Goal: Task Accomplishment & Management: Use online tool/utility

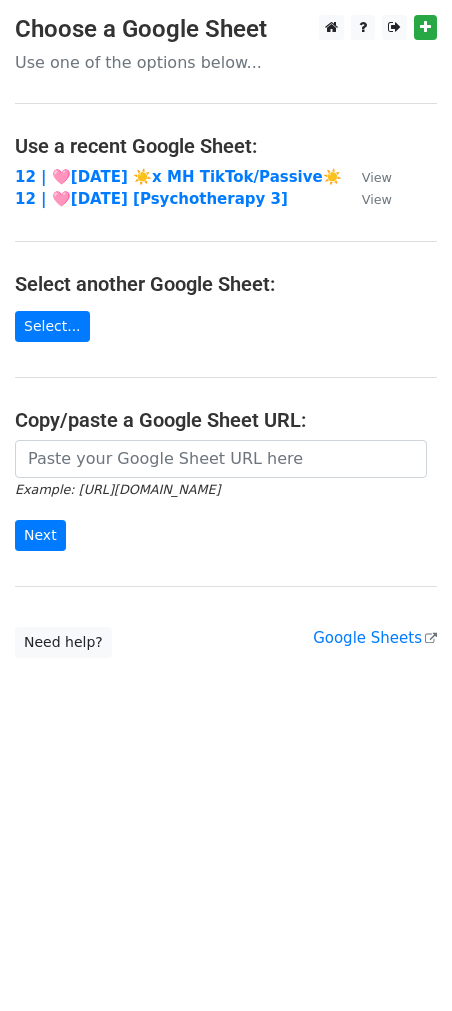
click at [101, 480] on icon "Example: [URL][DOMAIN_NAME]" at bounding box center [117, 489] width 205 height 18
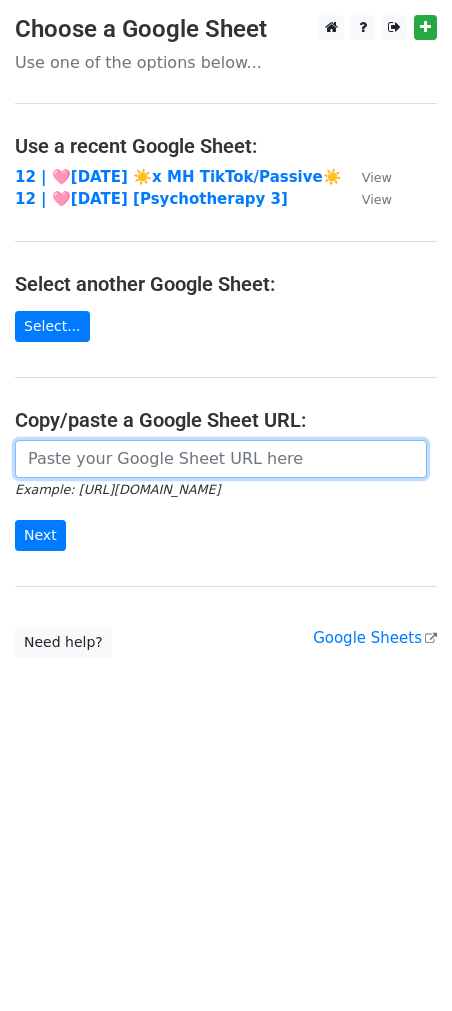
click at [101, 453] on input "url" at bounding box center [221, 459] width 412 height 38
paste input "[URL][DOMAIN_NAME]"
type input "https://docs.google.com/spreadsheets/d/1QwsXbDwO9d9WtFQu06ZDjewEMwodm-7bRX7PpWk…"
click at [15, 520] on input "Next" at bounding box center [40, 535] width 51 height 31
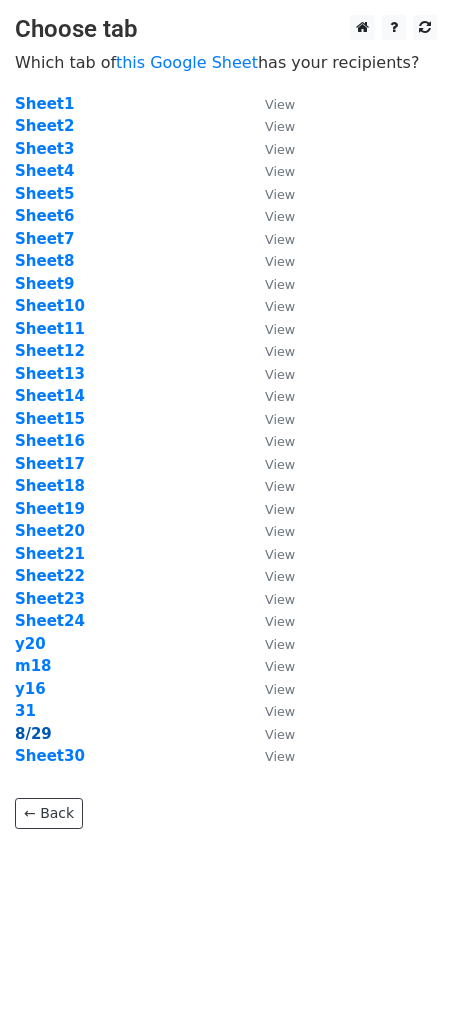
click at [25, 729] on strong "8/29" at bounding box center [33, 734] width 37 height 18
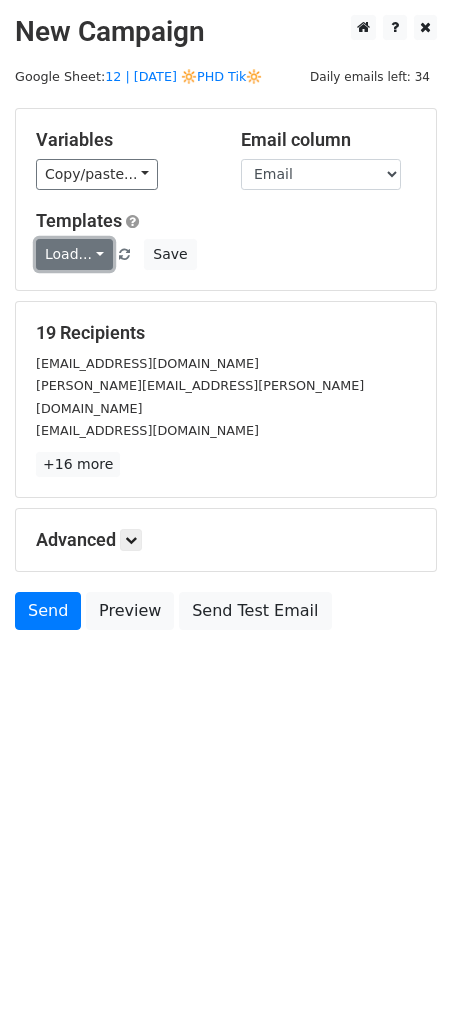
click at [74, 258] on link "Load..." at bounding box center [74, 254] width 77 height 31
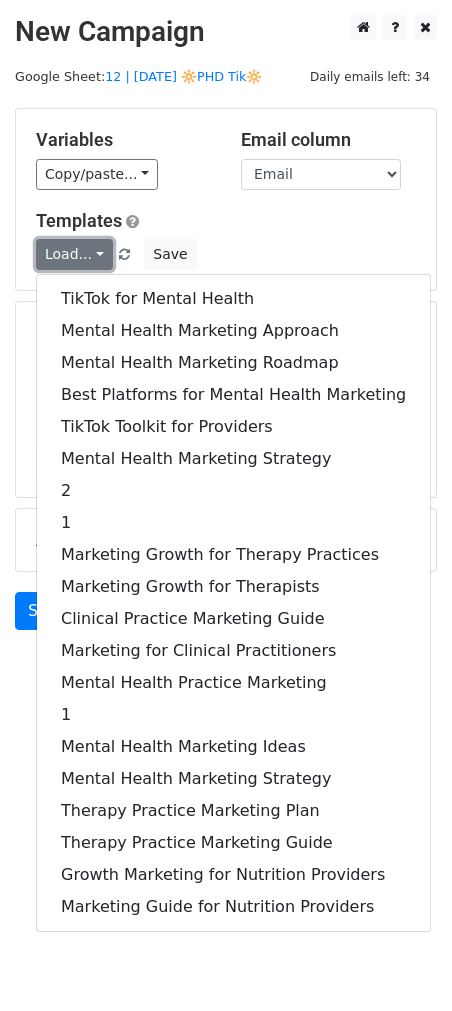
click at [74, 258] on link "Load..." at bounding box center [74, 254] width 77 height 31
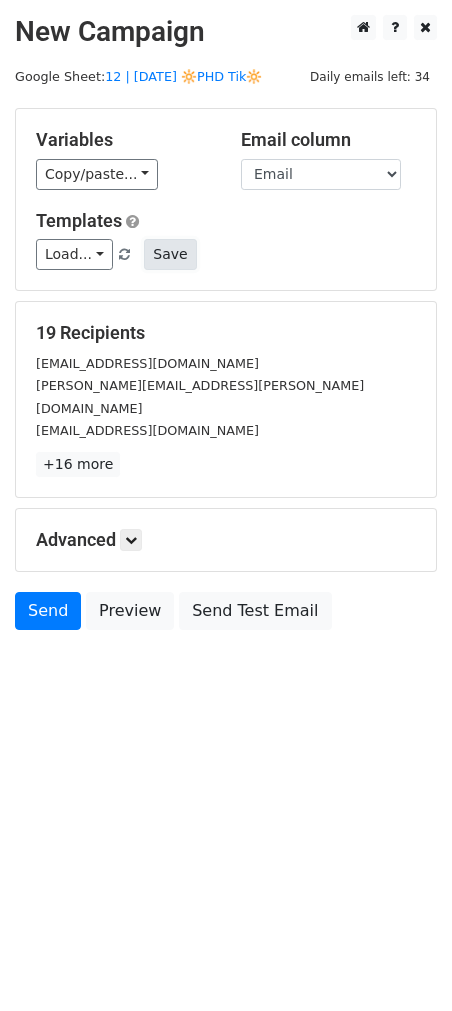
click at [167, 259] on button "Save" at bounding box center [170, 254] width 52 height 31
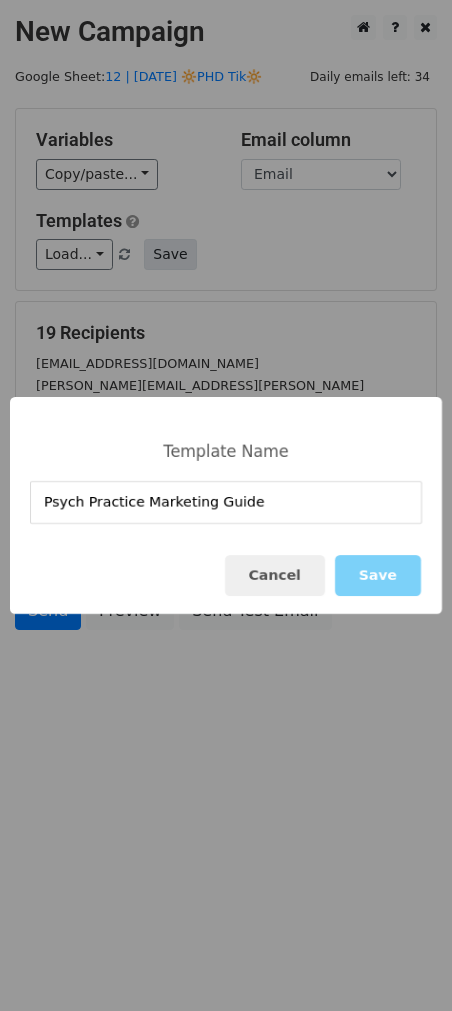
type input "Psych Practice Marketing Guide"
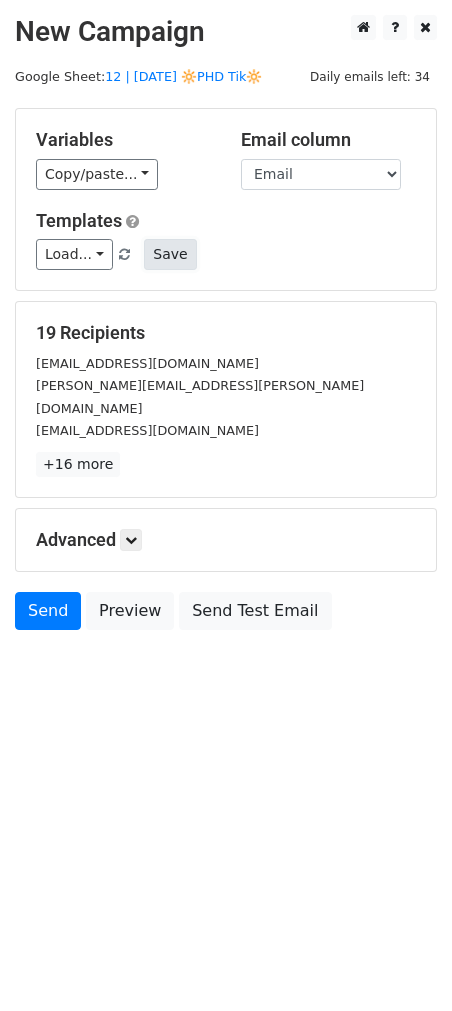
click at [167, 251] on button "Save" at bounding box center [170, 254] width 52 height 31
paste input "Psych Practice Marketing Approach"
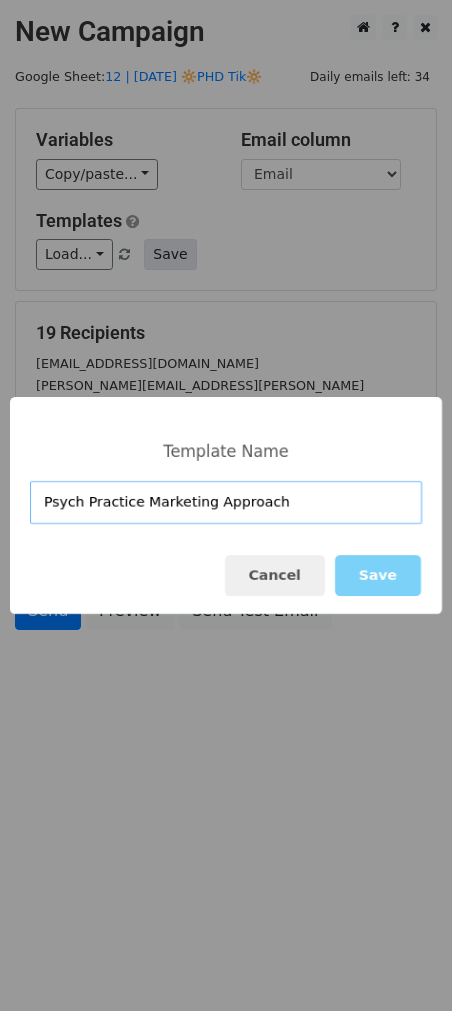
type input "Psych Practice Marketing Approach"
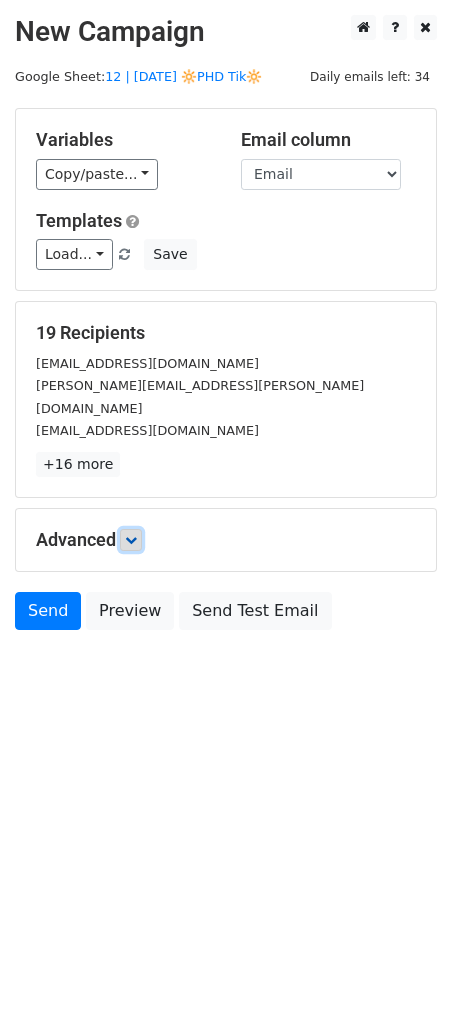
click at [142, 529] on link at bounding box center [131, 540] width 22 height 22
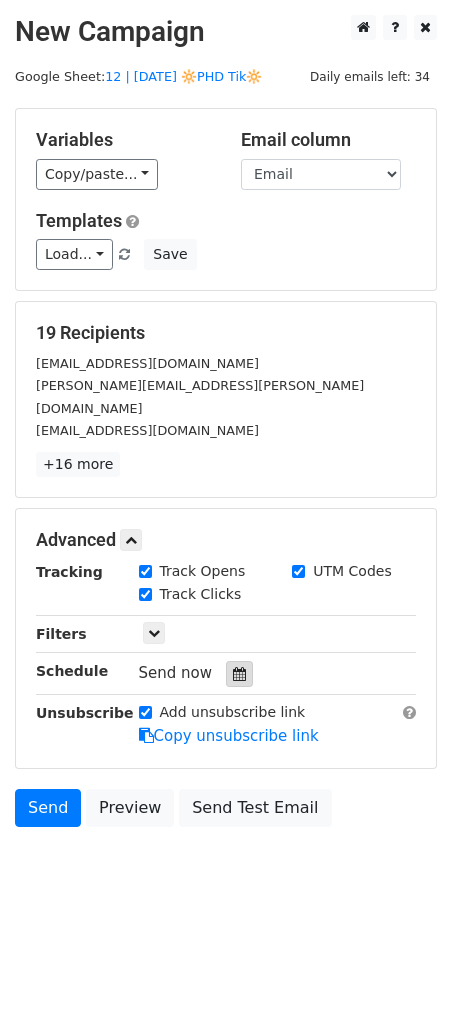
click at [238, 661] on div at bounding box center [239, 674] width 27 height 26
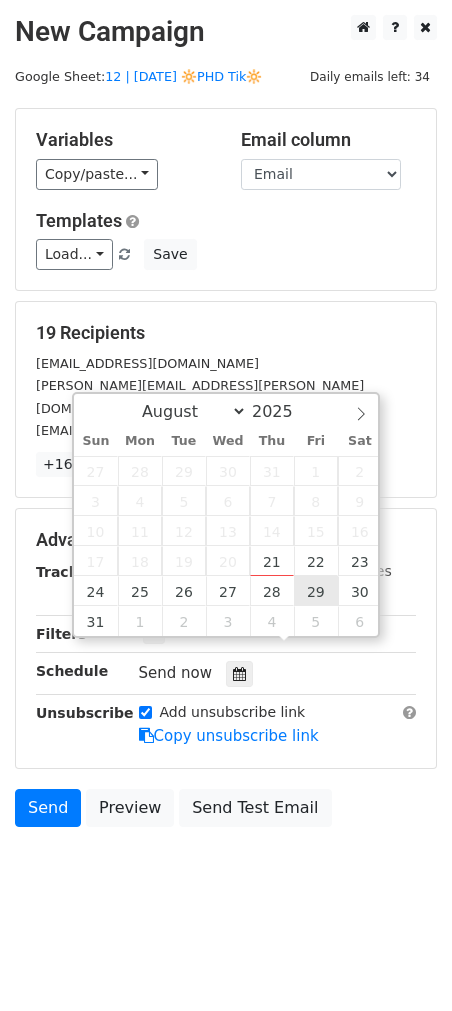
type input "2025-08-29 12:00"
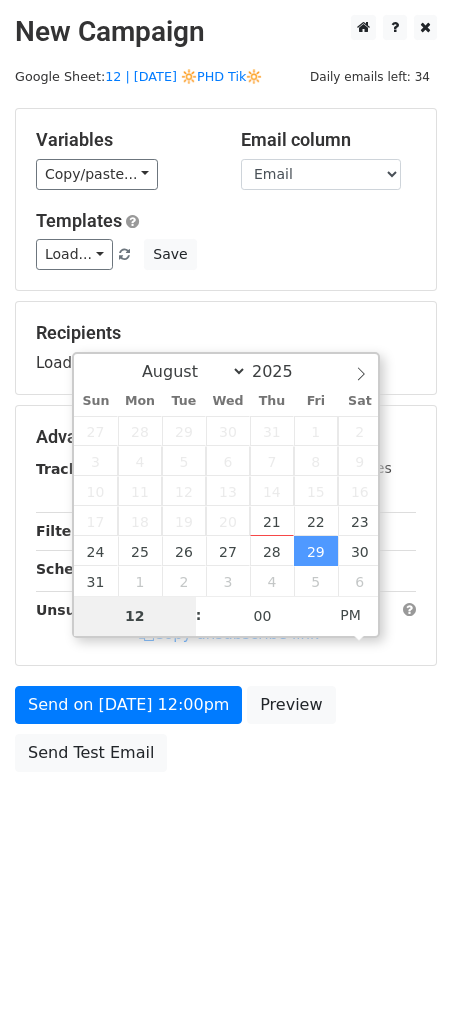
type input "7"
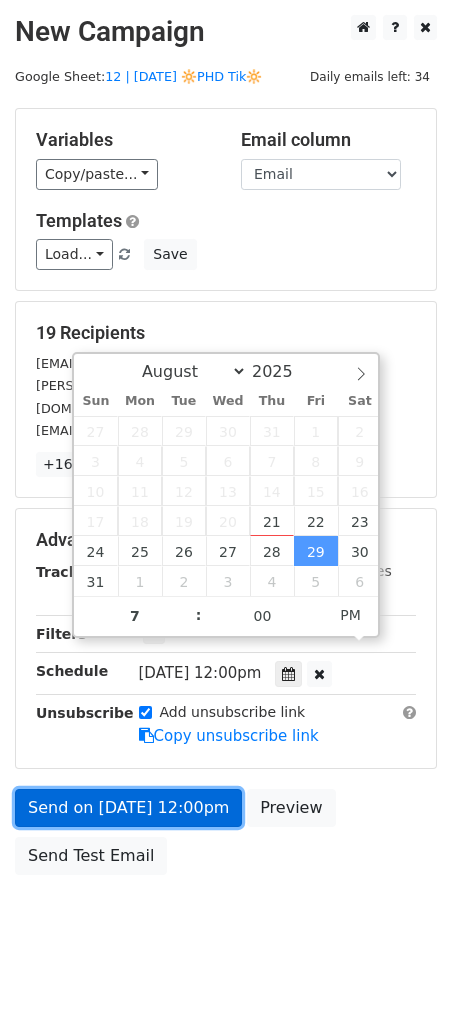
type input "2025-08-29 19:00"
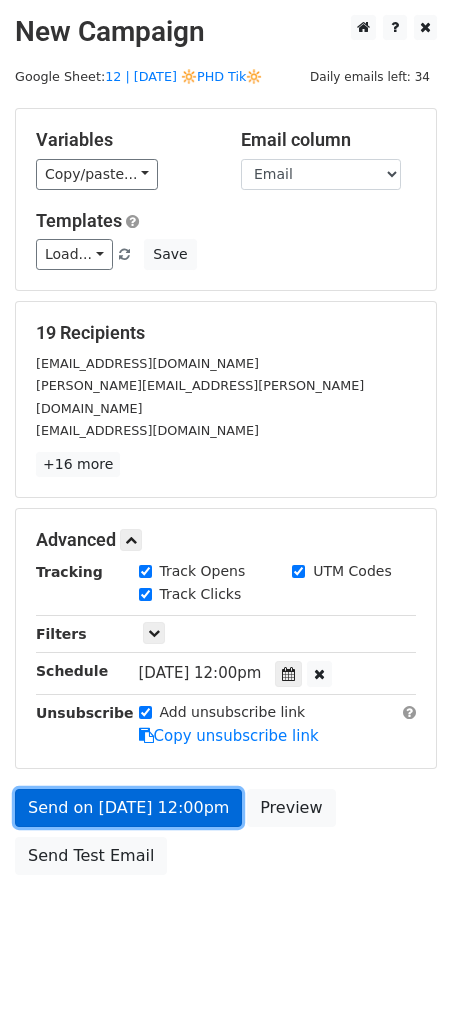
click at [124, 796] on link "Send on Aug 29 at 12:00pm" at bounding box center [128, 808] width 227 height 38
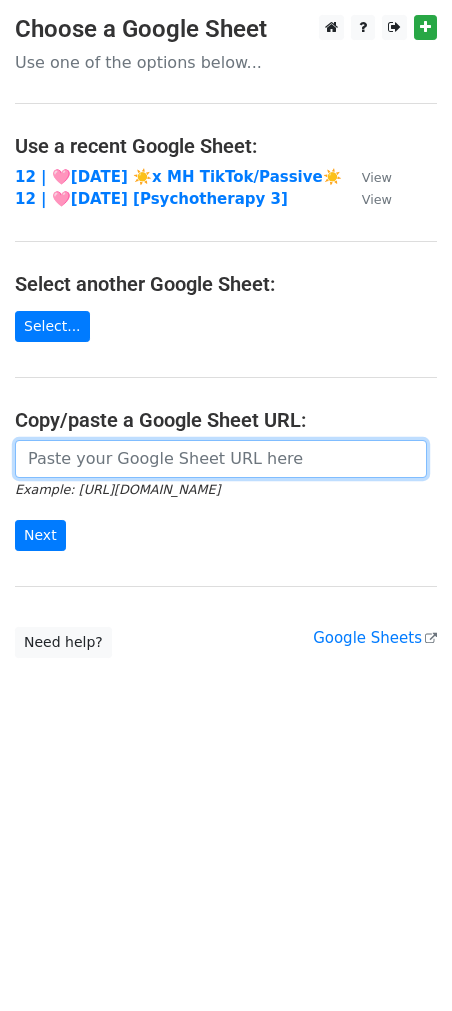
click at [179, 463] on input "url" at bounding box center [221, 459] width 412 height 38
paste input "[URL][DOMAIN_NAME]"
type input "https://docs.google.com/spreadsheets/d/1QwsXbDwO9d9WtFQu06ZDjewEMwodm-7bRX7PpWk…"
click at [15, 520] on input "Next" at bounding box center [40, 535] width 51 height 31
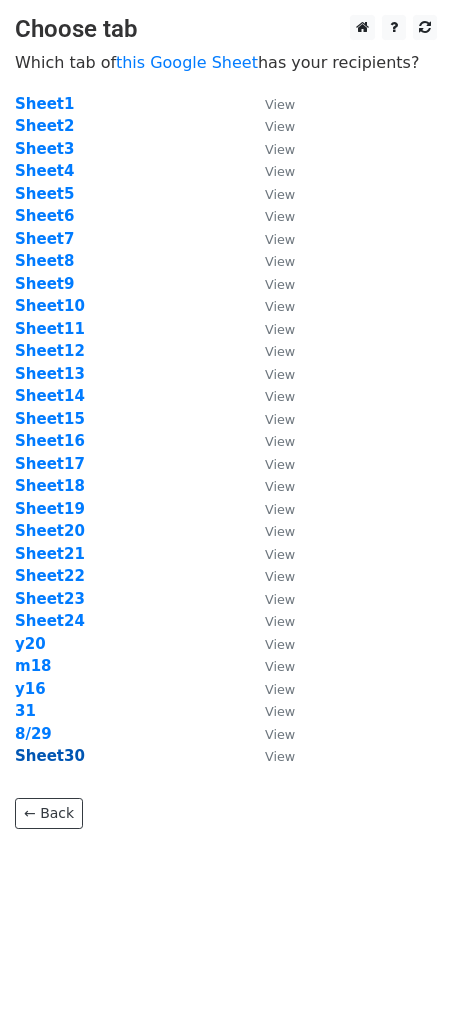
click at [61, 762] on strong "Sheet30" at bounding box center [50, 756] width 70 height 18
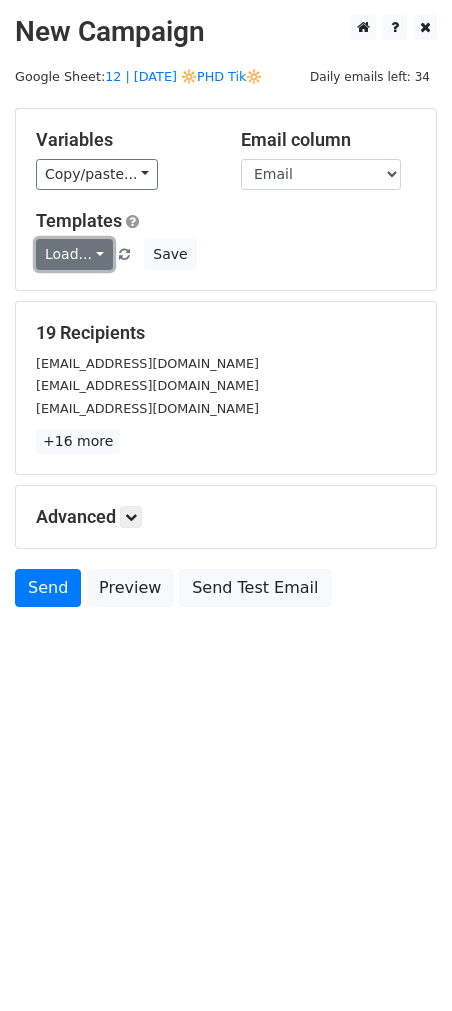
click at [76, 249] on link "Load..." at bounding box center [74, 254] width 77 height 31
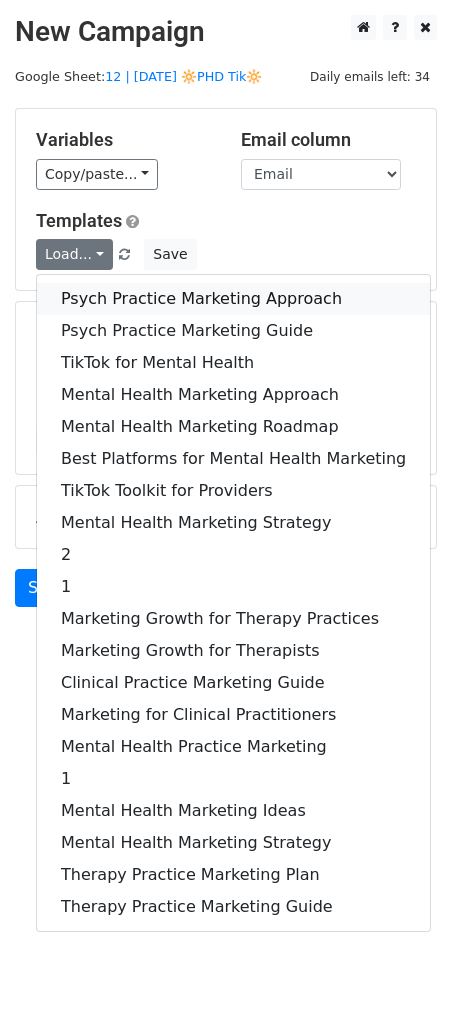
click at [101, 285] on link "Psych Practice Marketing Approach" at bounding box center [233, 299] width 393 height 32
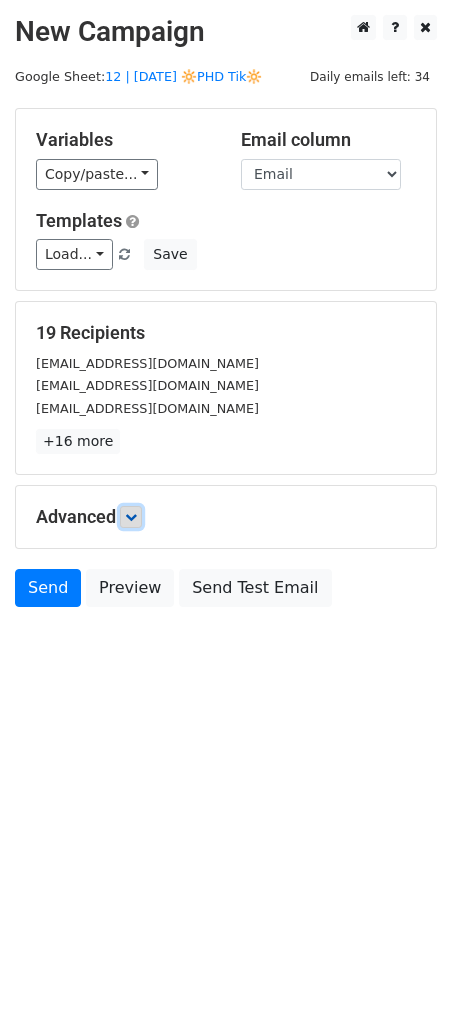
click at [138, 506] on link at bounding box center [131, 517] width 22 height 22
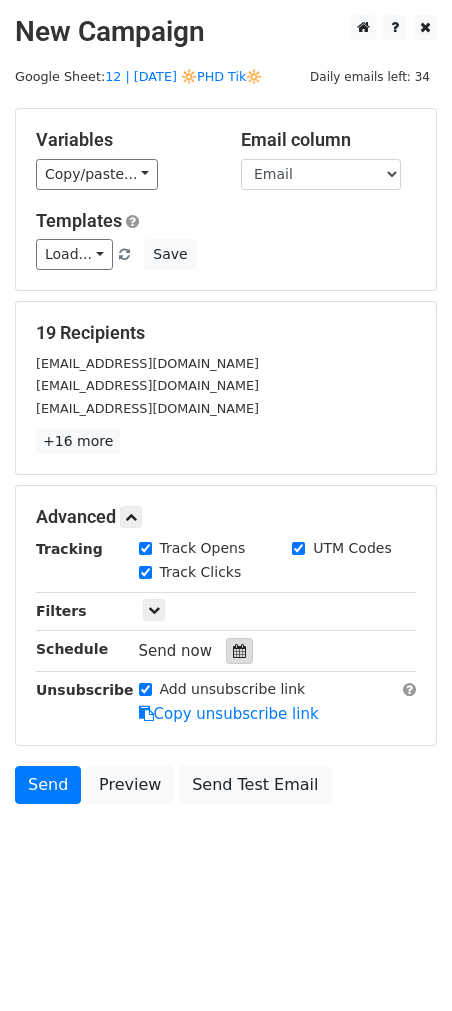
click at [233, 649] on icon at bounding box center [239, 651] width 13 height 14
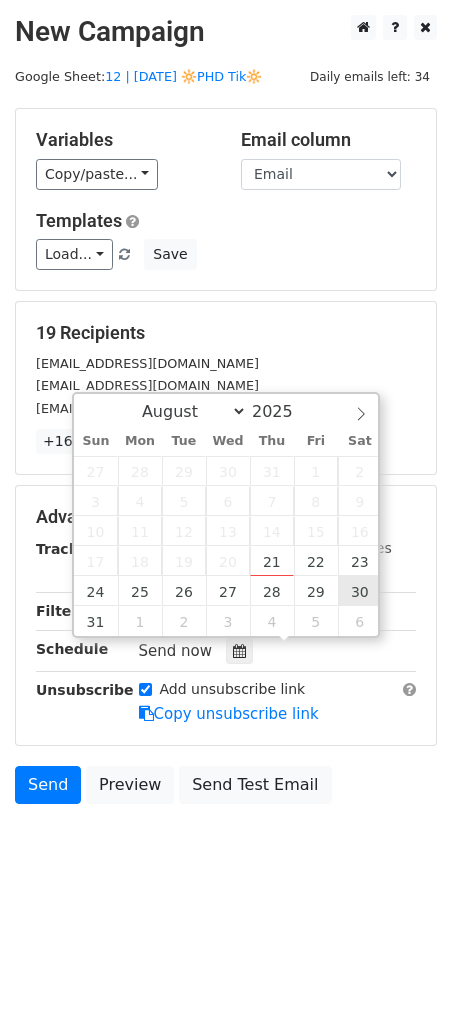
type input "2025-08-30 12:00"
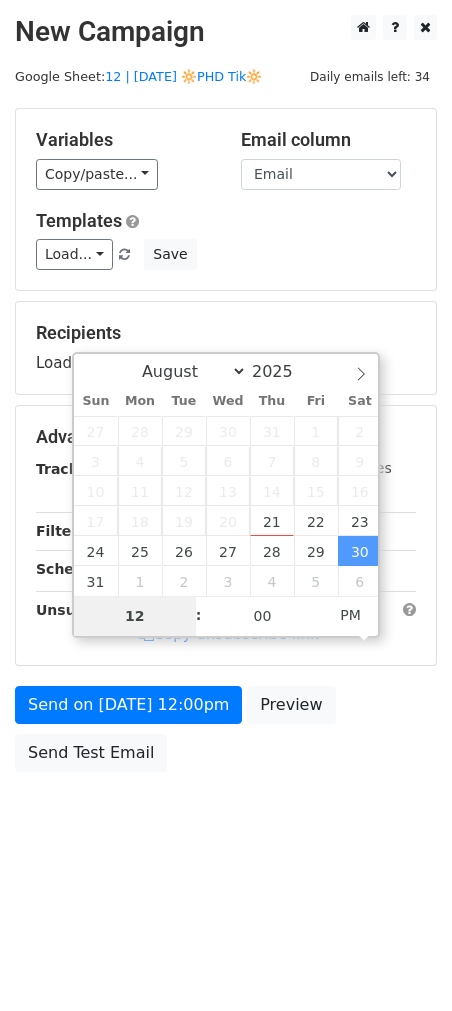
type input "8"
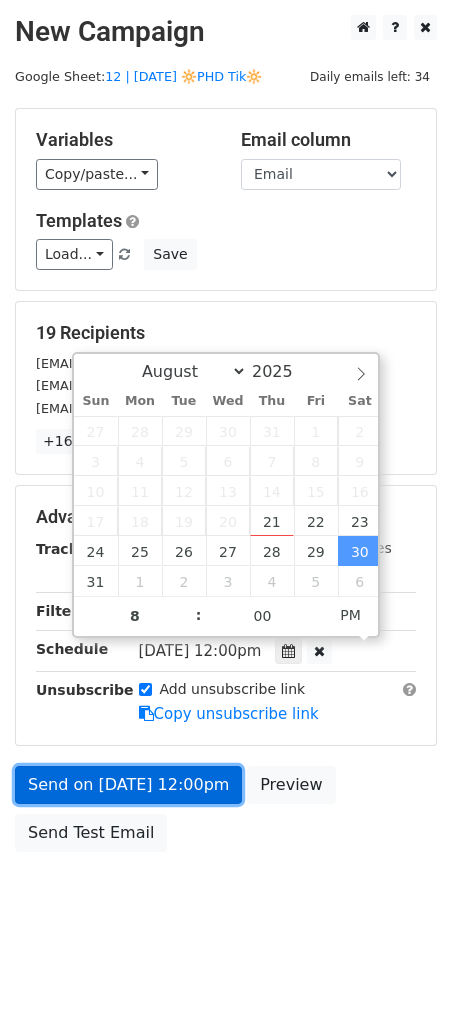
type input "2025-08-30 20:00"
click at [193, 791] on link "Send on Aug 30 at 12:00pm" at bounding box center [128, 785] width 227 height 38
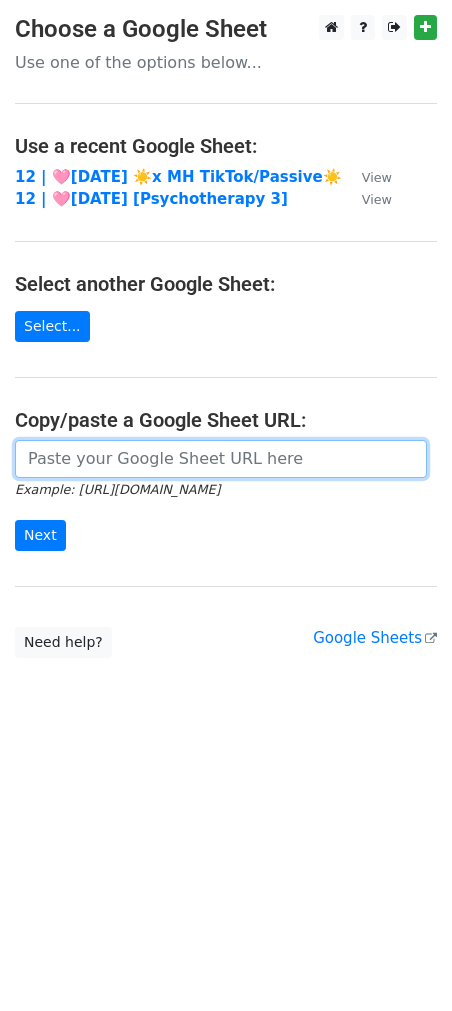
click at [152, 476] on input "url" at bounding box center [221, 459] width 412 height 38
paste input "https://docs.google.com/spreadsheets/d/1QwsXbDwO9d9WtFQu06ZDjewEMwodm-7bRX7PpWk…"
type input "https://docs.google.com/spreadsheets/d/1QwsXbDwO9d9WtFQu06ZDjewEMwodm-7bRX7PpWk…"
click at [15, 520] on input "Next" at bounding box center [40, 535] width 51 height 31
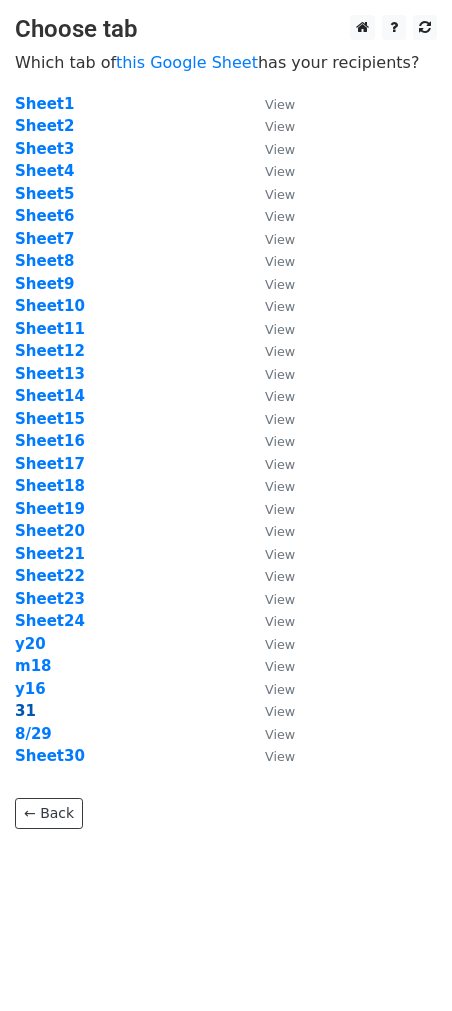
click at [23, 707] on strong "31" at bounding box center [25, 711] width 21 height 18
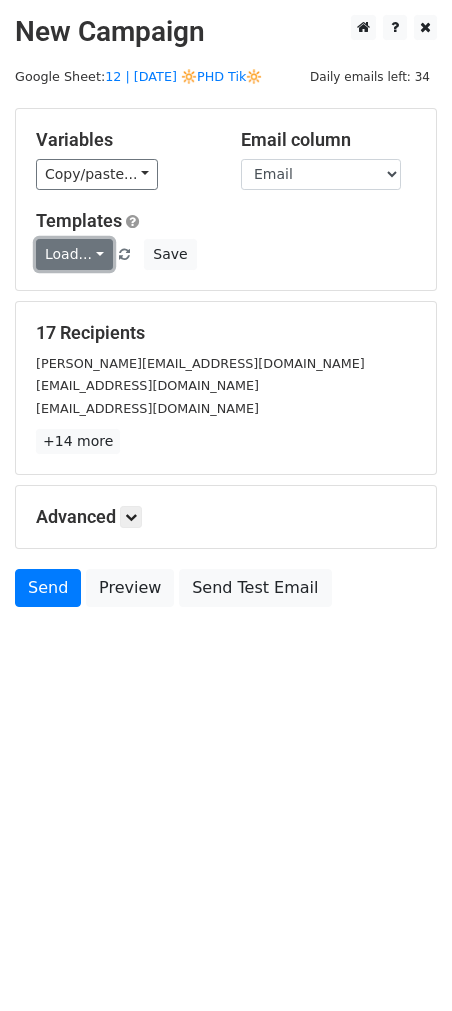
click at [73, 255] on link "Load..." at bounding box center [74, 254] width 77 height 31
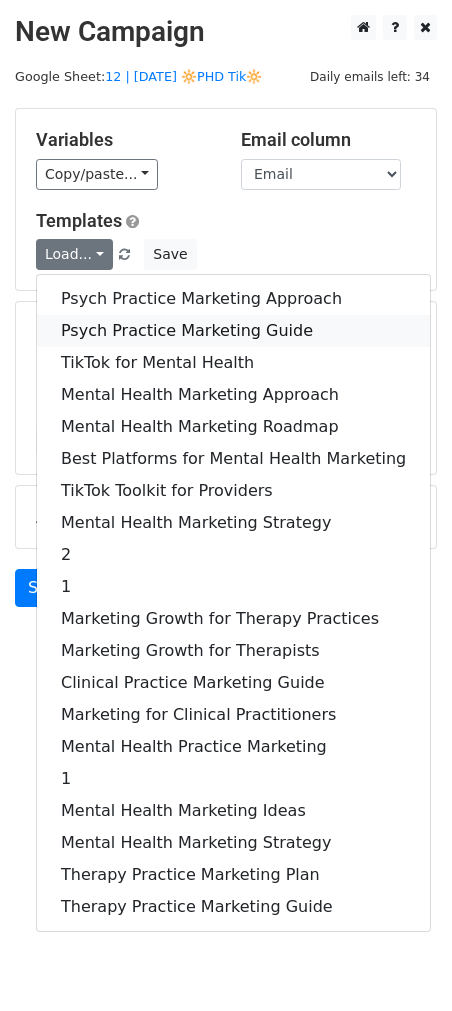
click at [79, 320] on link "Psych Practice Marketing Guide" at bounding box center [233, 331] width 393 height 32
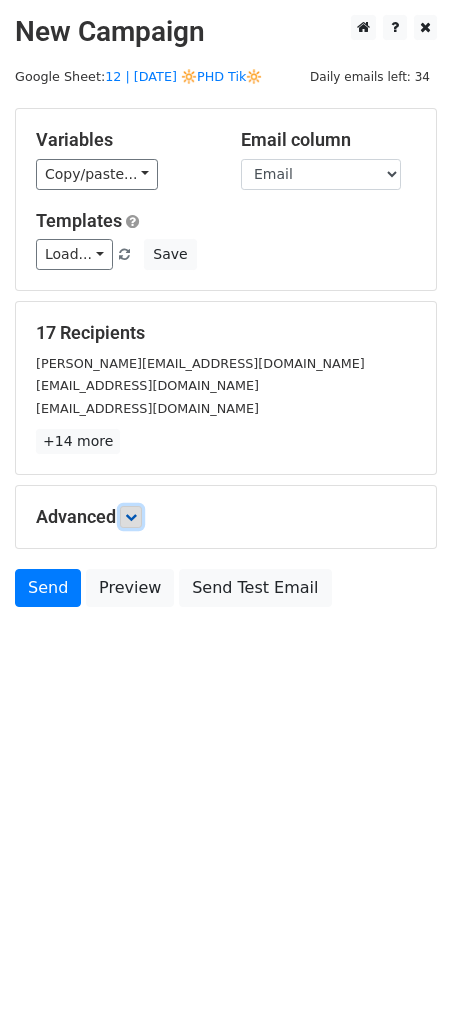
click at [137, 517] on icon at bounding box center [131, 517] width 12 height 12
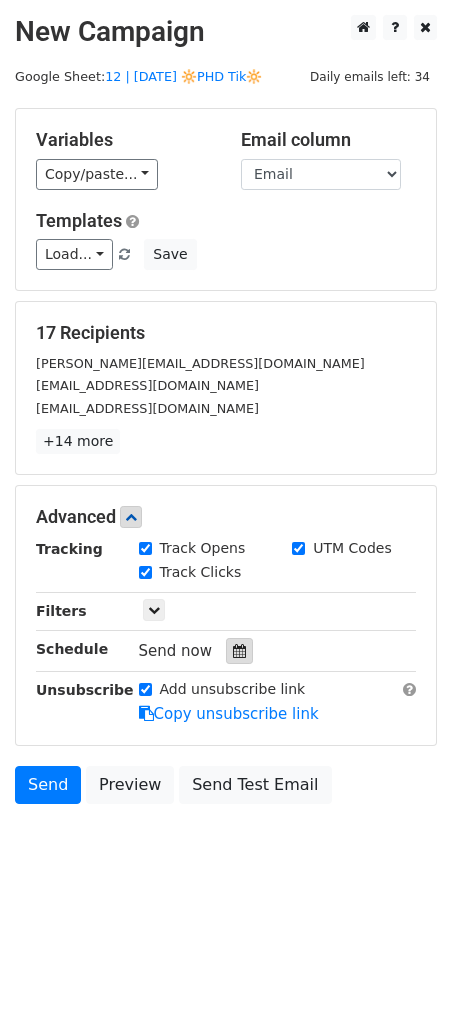
click at [234, 658] on div at bounding box center [239, 651] width 27 height 26
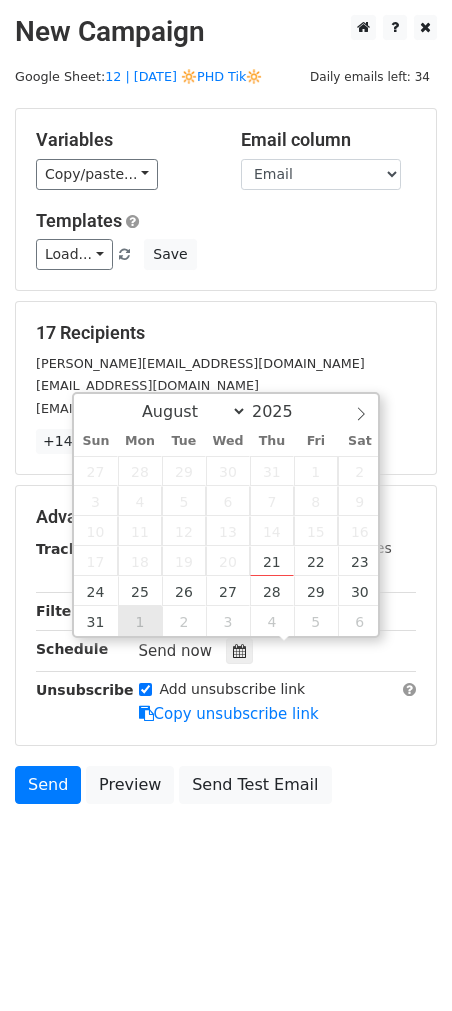
type input "[DATE] 12:00"
select select "8"
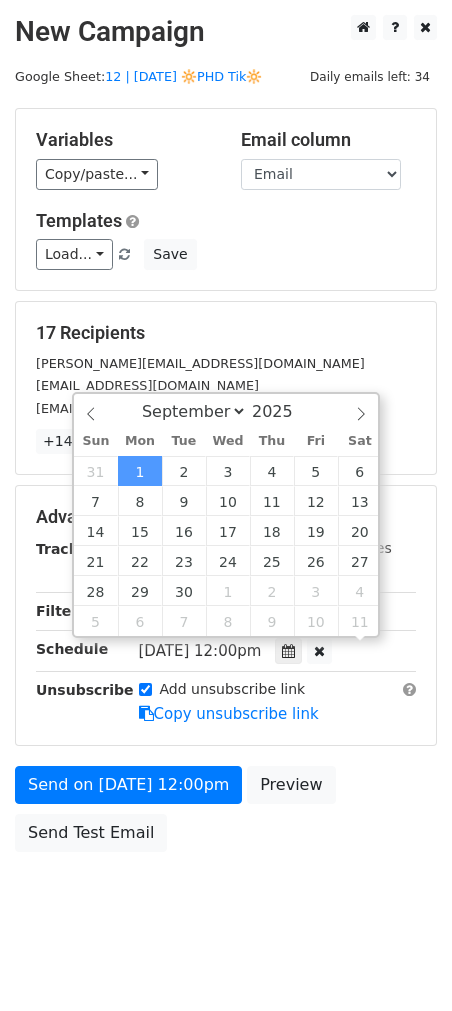
scroll to position [1, 0]
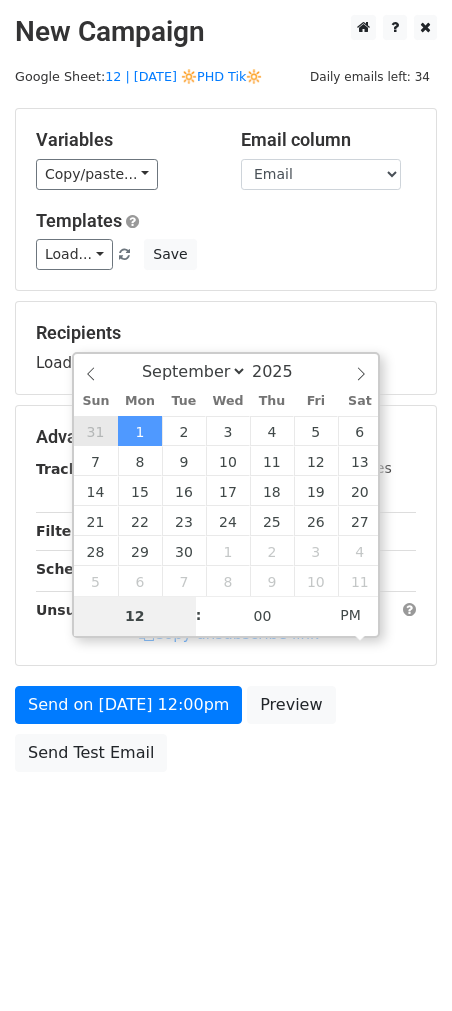
type input "[DATE] 12:00"
select select "7"
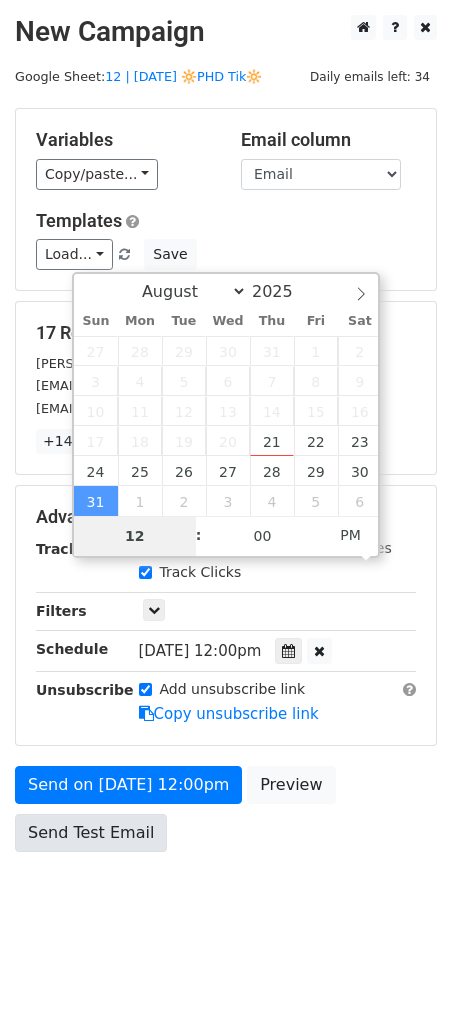
type input "9"
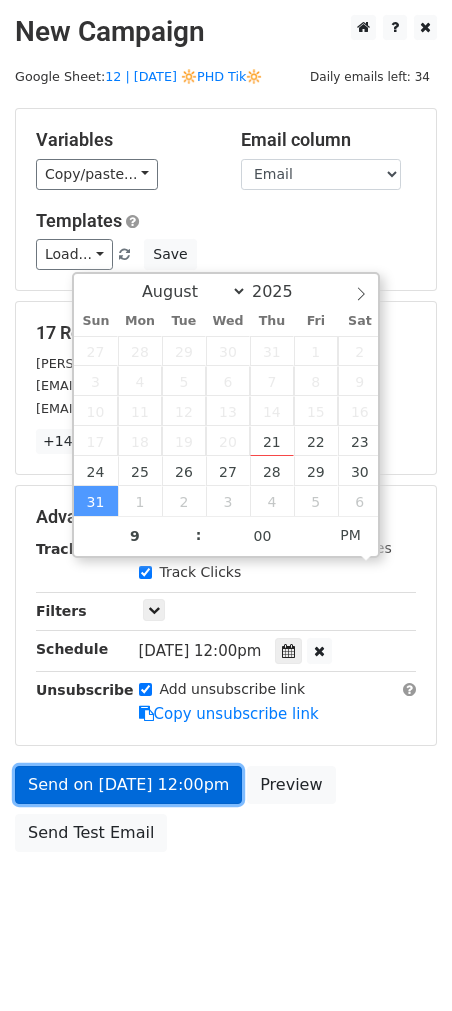
type input "[DATE] 21:00"
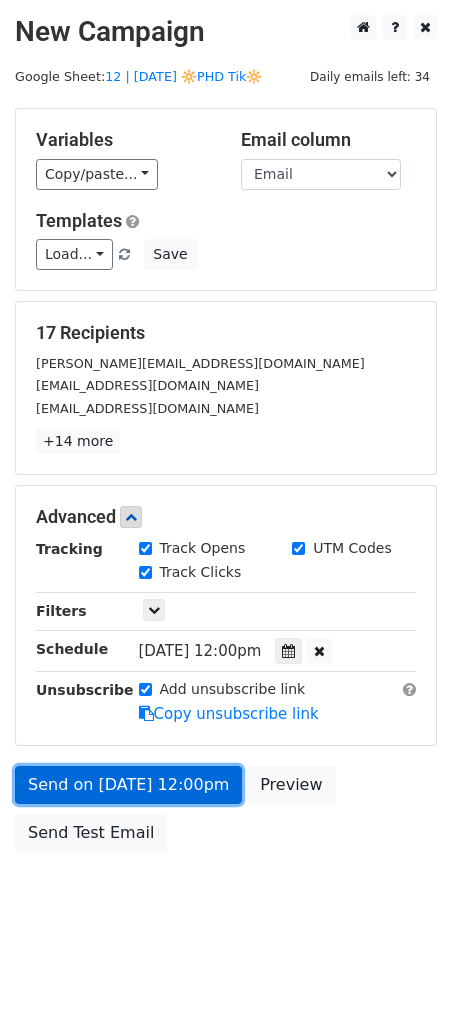
click at [69, 774] on link "Send on [DATE] 12:00pm" at bounding box center [128, 785] width 227 height 38
